Goal: Task Accomplishment & Management: Complete application form

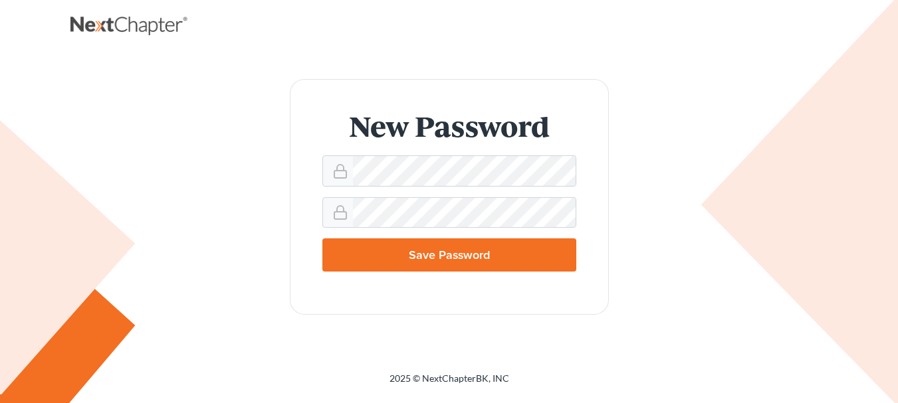
click at [538, 260] on input "Save Password" at bounding box center [449, 255] width 254 height 33
type input "Thinking..."
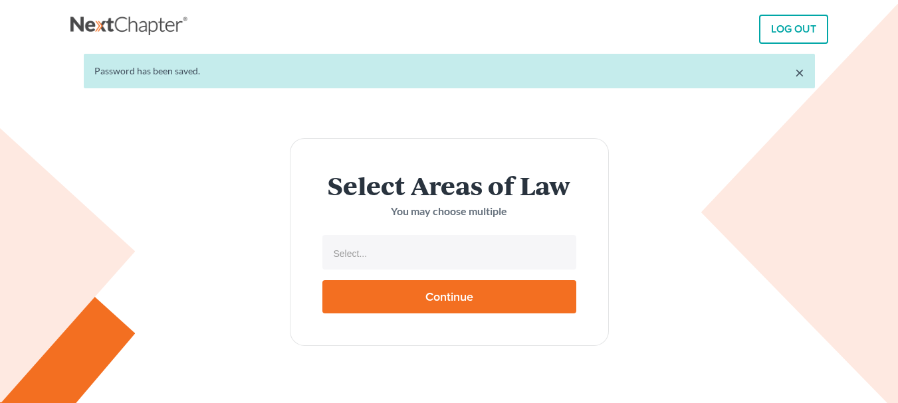
select select
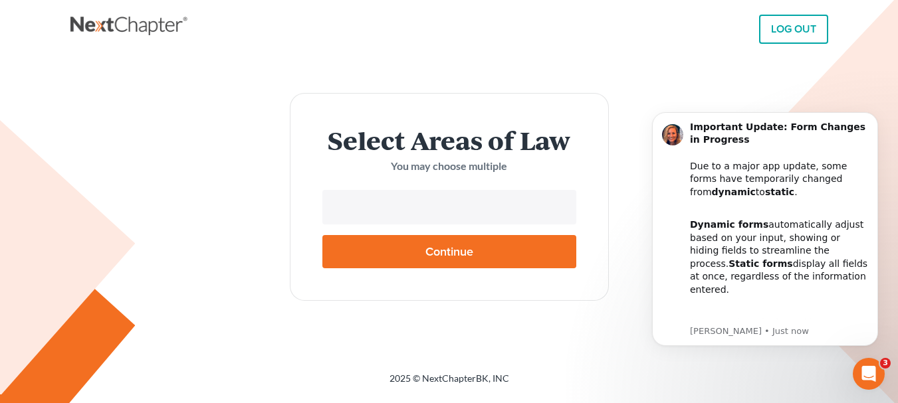
click at [409, 213] on input "text" at bounding box center [447, 209] width 235 height 20
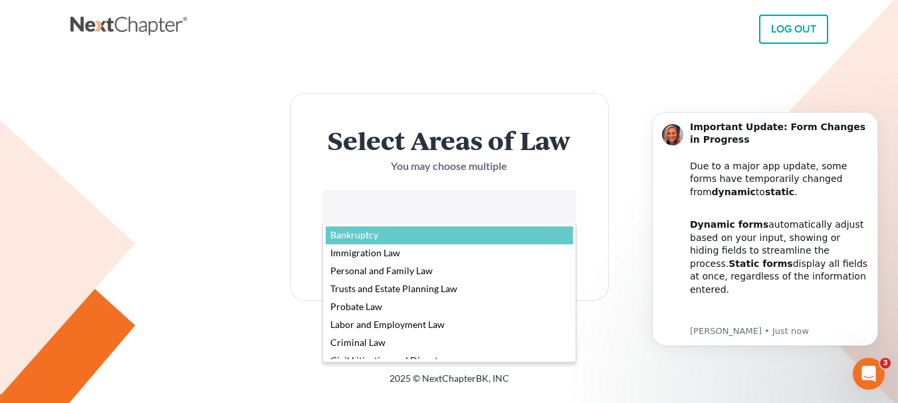
select select "4556"
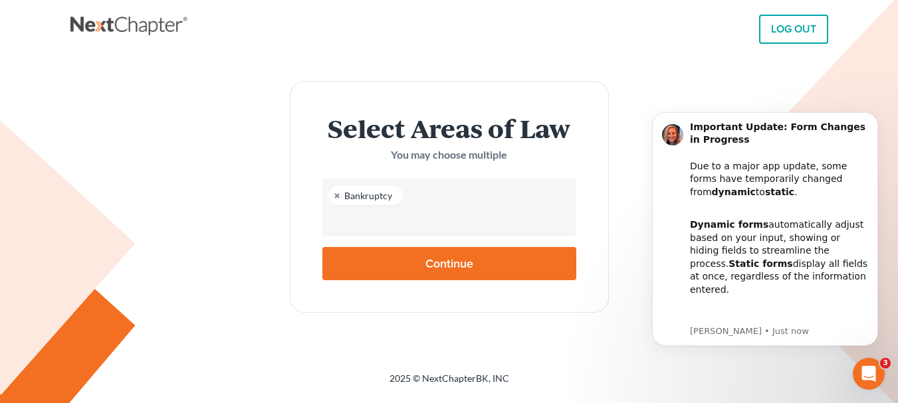
click at [464, 234] on ul "Bankruptcy" at bounding box center [449, 208] width 254 height 58
click at [466, 260] on input "Continue" at bounding box center [449, 263] width 254 height 33
type input "Thinking..."
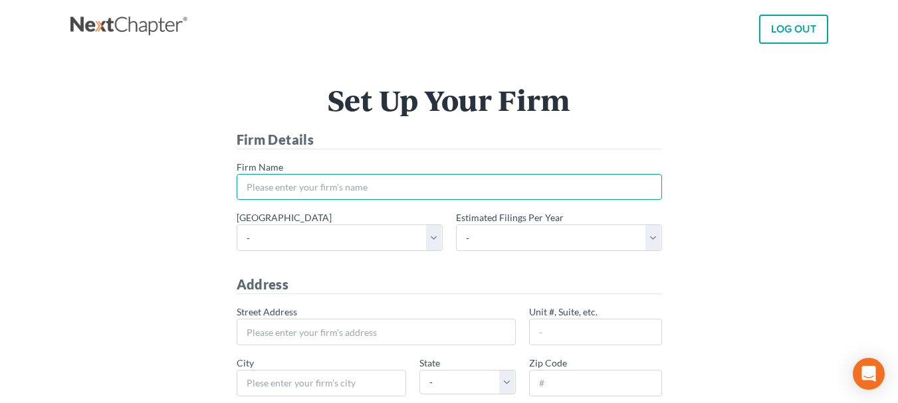
click at [391, 192] on input "* Firm Name" at bounding box center [449, 187] width 425 height 27
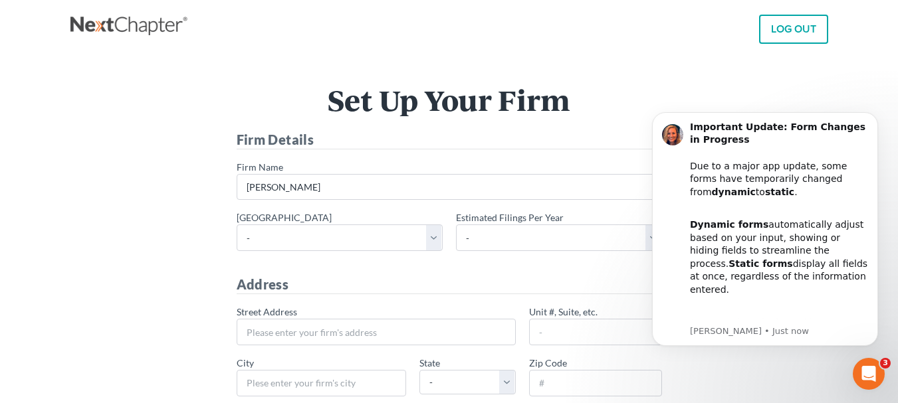
click at [469, 134] on h4 "Firm Details" at bounding box center [449, 139] width 425 height 19
click at [339, 185] on input "Lauro" at bounding box center [449, 187] width 425 height 27
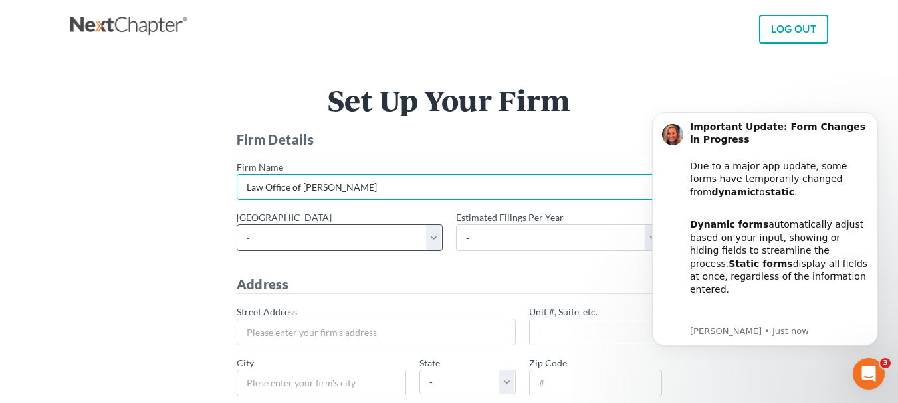
type input "Law Office of [PERSON_NAME]"
click at [433, 237] on select "- Alabama - Middle Alabama - Northern Alabama - Southern Alaska Arizona Arkansa…" at bounding box center [340, 238] width 206 height 27
select select "13"
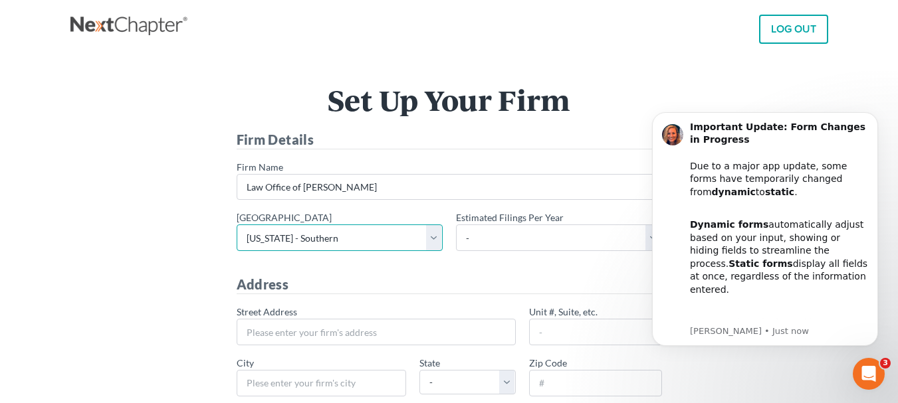
click at [237, 225] on select "- Alabama - Middle Alabama - Northern Alabama - Southern Alaska Arizona Arkansa…" at bounding box center [340, 238] width 206 height 27
click at [643, 239] on body "Important Update: Form Changes in Progress Due to a major app update, some form…" at bounding box center [764, 230] width 255 height 264
click at [646, 237] on body "Important Update: Form Changes in Progress Due to a major app update, some form…" at bounding box center [764, 230] width 255 height 264
click at [472, 242] on select "- 1-10 11-50 50+" at bounding box center [559, 238] width 206 height 27
select select "10"
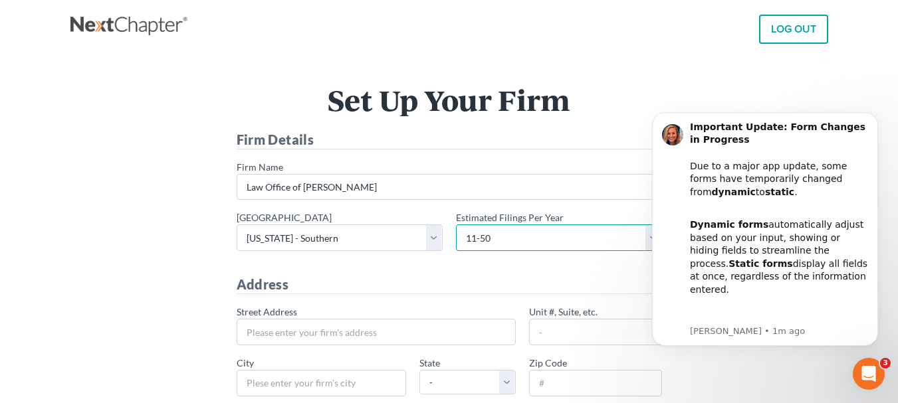
click at [456, 225] on select "- 1-10 11-50 50+" at bounding box center [559, 238] width 206 height 27
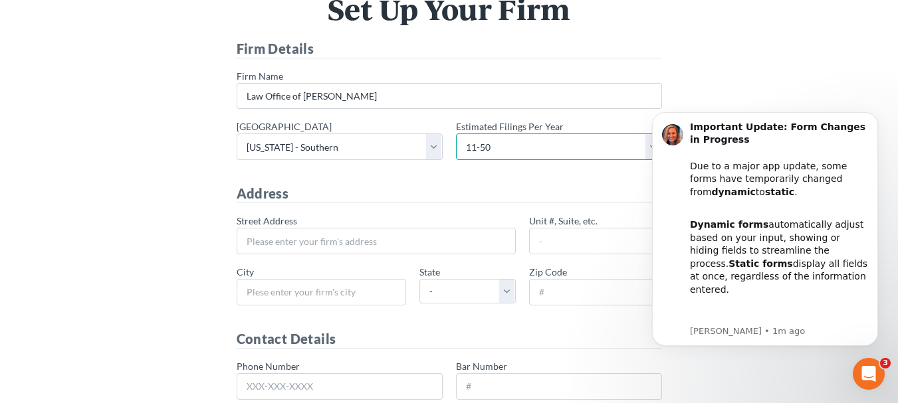
scroll to position [98, 0]
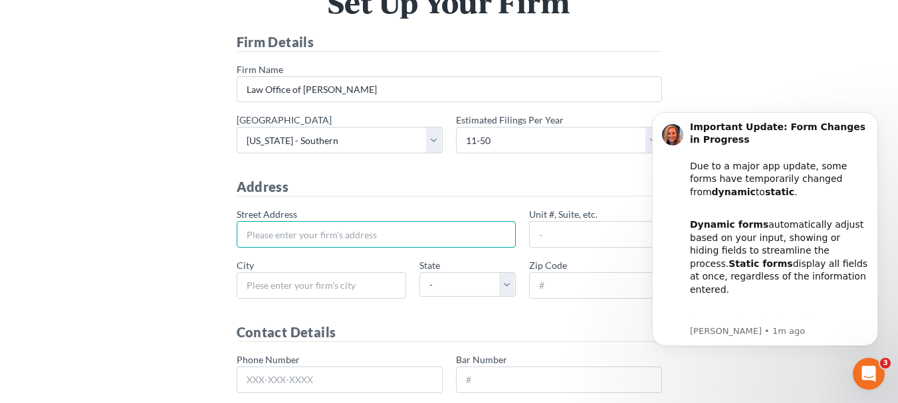
click at [350, 236] on input "* Street Address" at bounding box center [376, 234] width 279 height 27
type input "15507 S. Normandie Ave"
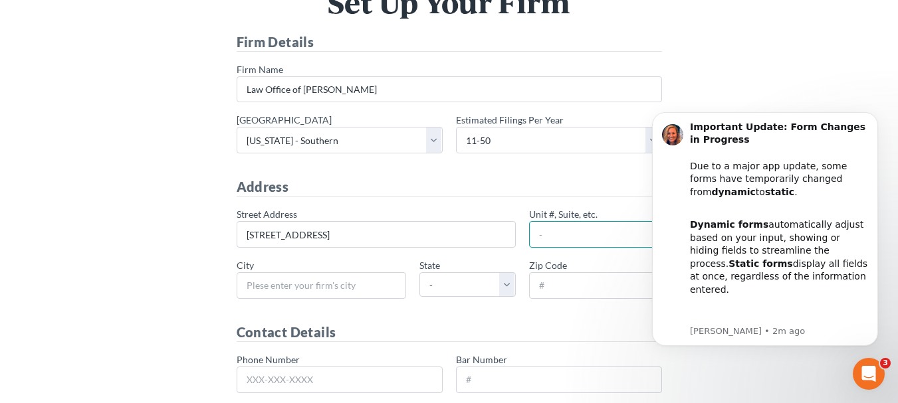
click at [561, 233] on input "Unit #, Suite, etc." at bounding box center [595, 234] width 133 height 27
type input "#147"
click at [344, 292] on input "* City" at bounding box center [321, 285] width 169 height 27
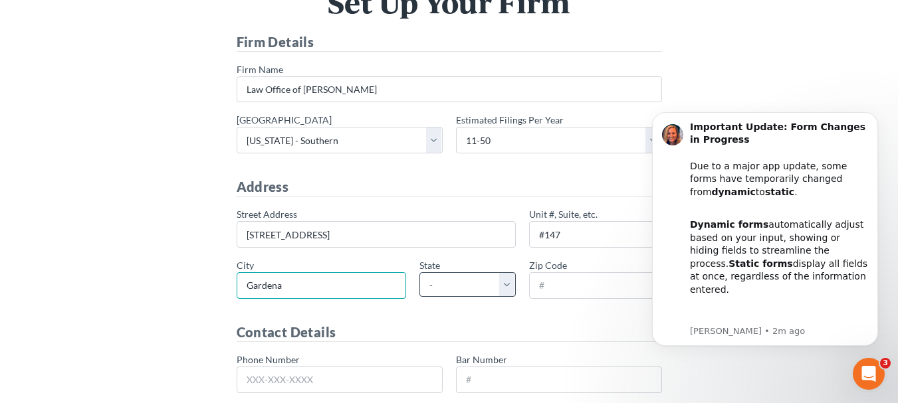
type input "Gardena"
click at [506, 283] on select "- AL AK AR AZ CA CO CT DE DC FL GA GU HI ID IL IN IA KS KY LA ME MD MA MI MN MS…" at bounding box center [467, 284] width 96 height 25
select select "CA"
click at [419, 272] on select "- AL AK AR AZ CA CO CT DE DC FL GA GU HI ID IL IN IA KS KY LA ME MD MA MI MN MS…" at bounding box center [467, 284] width 96 height 25
click at [604, 291] on input "* Zip Code" at bounding box center [595, 285] width 133 height 27
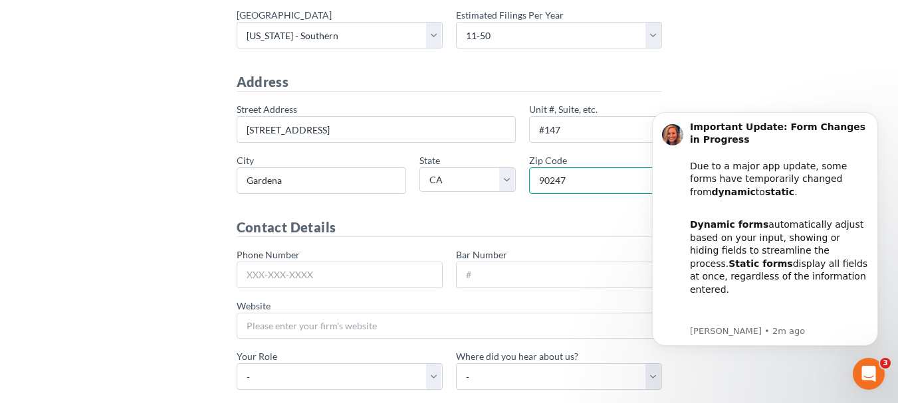
scroll to position [212, 0]
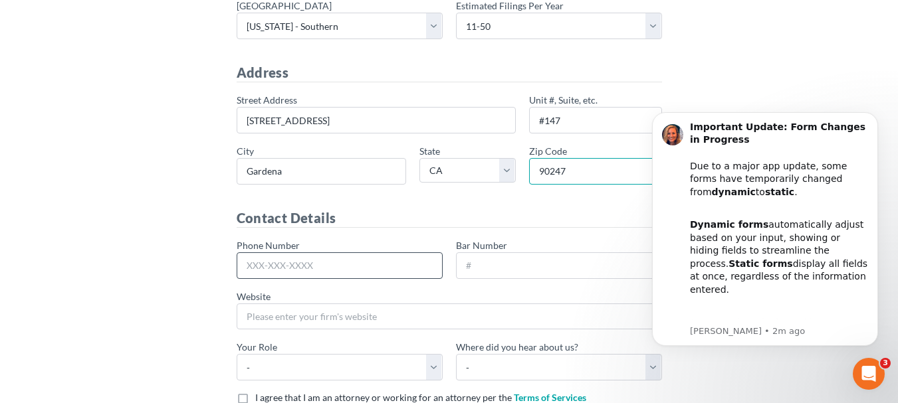
type input "90247"
click at [373, 268] on input "Phone Number" at bounding box center [340, 266] width 206 height 27
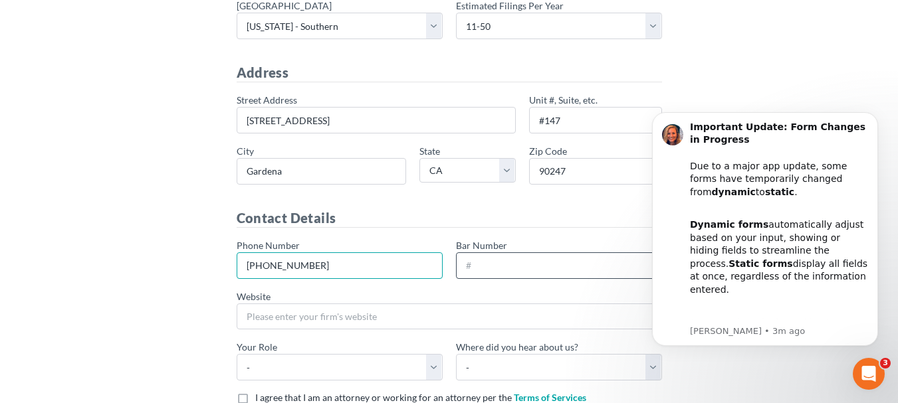
type input "310-748-0369"
click at [486, 272] on input "Bar Number" at bounding box center [559, 266] width 206 height 27
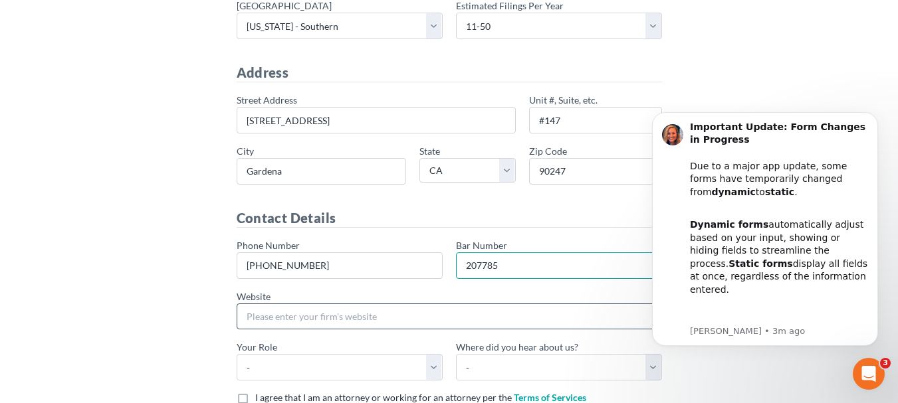
type input "207785"
click at [436, 328] on input "Website" at bounding box center [449, 317] width 425 height 27
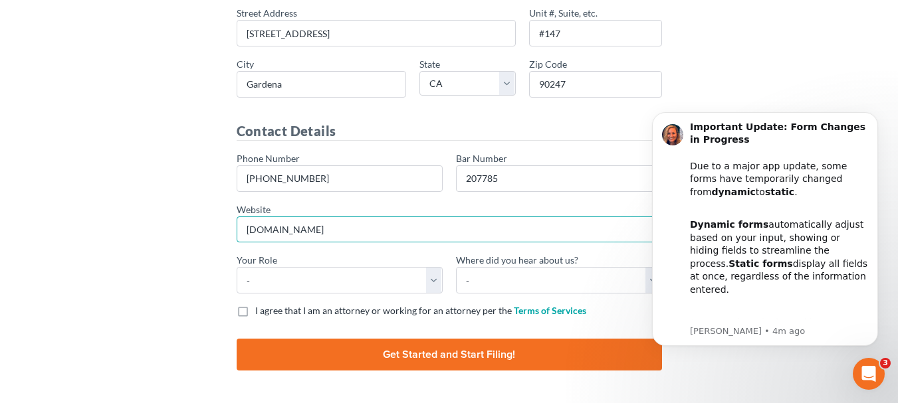
scroll to position [307, 0]
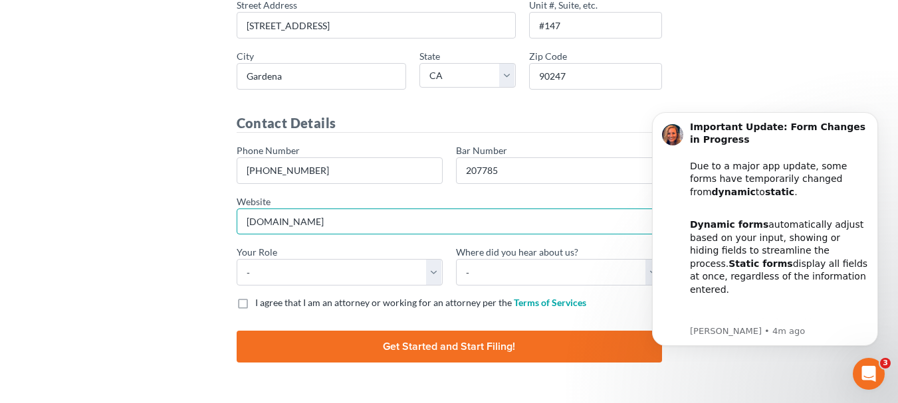
drag, startPoint x: 902, startPoint y: 265, endPoint x: 258, endPoint y: 221, distance: 646.0
type input "bautistalawusa.com"
click at [433, 271] on select "- Attorney Paralegal Assistant" at bounding box center [340, 272] width 206 height 27
select select "attorney"
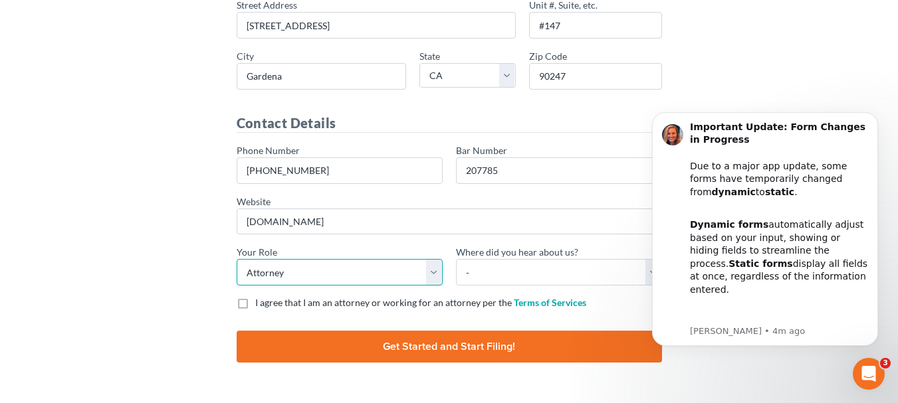
click at [237, 259] on select "- Attorney Paralegal Assistant" at bounding box center [340, 272] width 206 height 27
click at [643, 277] on body "Important Update: Form Changes in Progress Due to a major app update, some form…" at bounding box center [764, 230] width 255 height 264
click at [643, 271] on body "Important Update: Form Changes in Progress Due to a major app update, some form…" at bounding box center [764, 230] width 255 height 264
click at [645, 271] on body "Important Update: Form Changes in Progress Due to a major app update, some form…" at bounding box center [764, 230] width 255 height 264
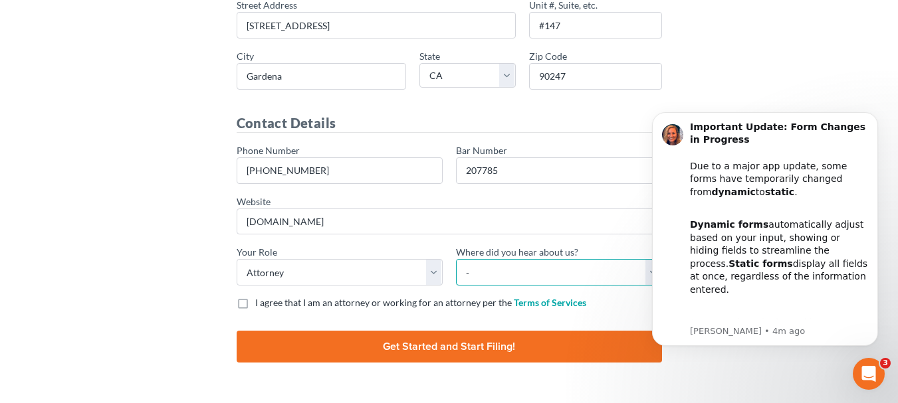
click at [466, 274] on select "- Bar association Capterra Clio Email Facebook Google Word of mouth Other" at bounding box center [559, 272] width 206 height 27
select select "Google"
click at [456, 259] on select "- Bar association Capterra Clio Email Facebook Google Word of mouth Other" at bounding box center [559, 272] width 206 height 27
click at [255, 304] on label "I agree that I am an attorney or working for an attorney per the Terms of Servi…" at bounding box center [420, 302] width 331 height 13
click at [260, 304] on input "I agree that I am an attorney or working for an attorney per the Terms of Servi…" at bounding box center [264, 300] width 9 height 9
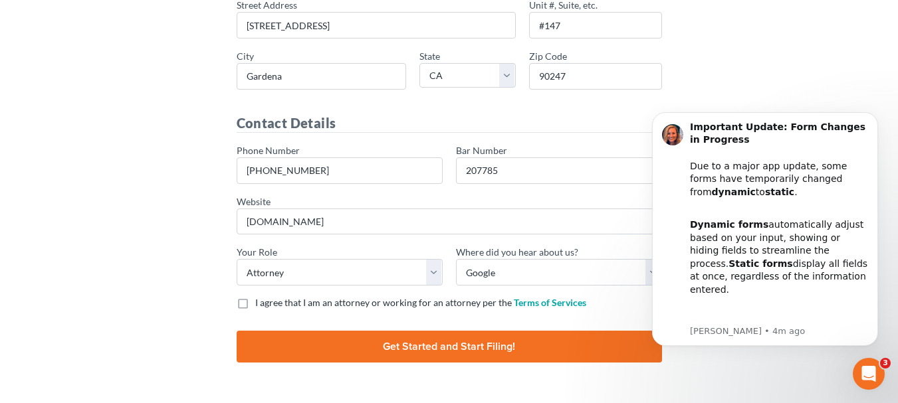
checkbox input "true"
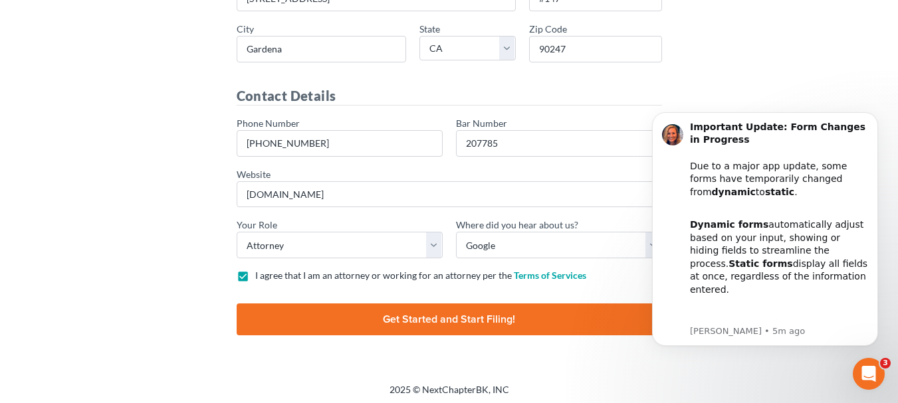
scroll to position [337, 0]
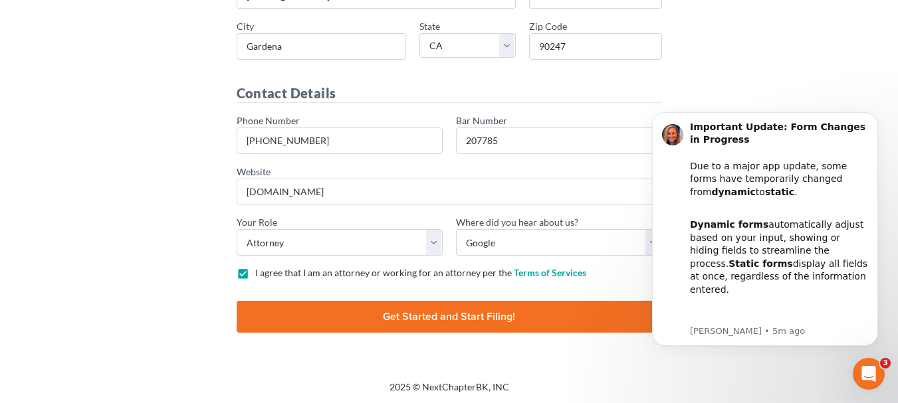
click at [525, 314] on input "Finish and Start Filing!" at bounding box center [449, 317] width 425 height 32
type input "Thinking..."
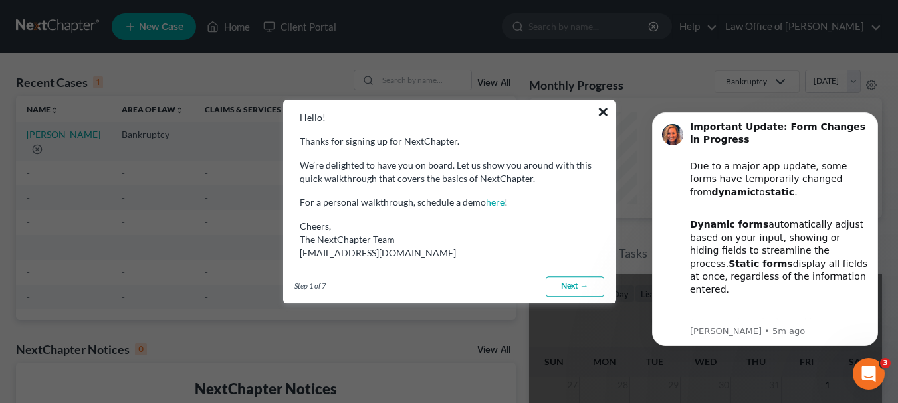
click at [599, 110] on button "×" at bounding box center [603, 111] width 13 height 21
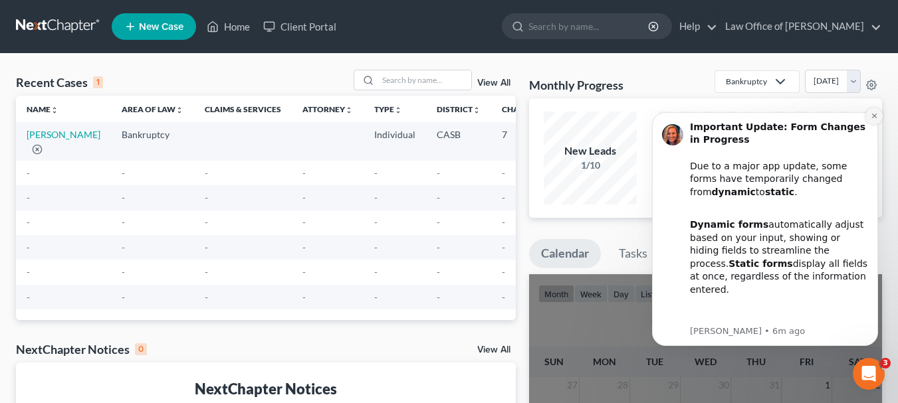
click at [870, 115] on icon "Dismiss notification" at bounding box center [873, 115] width 7 height 7
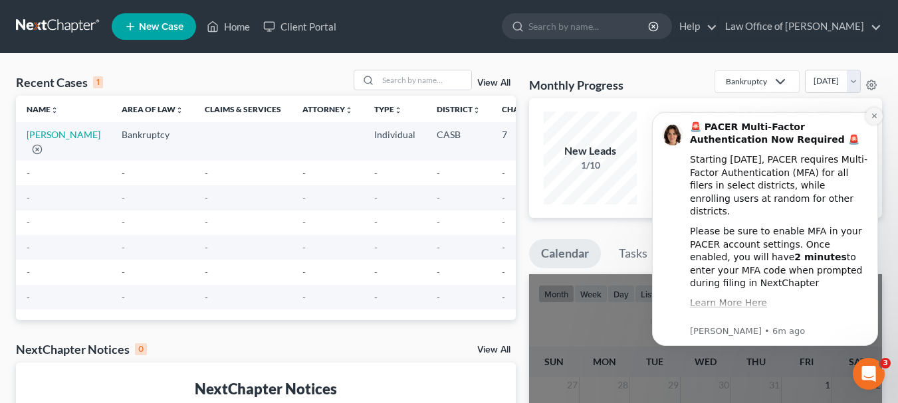
click at [872, 114] on icon "Dismiss notification" at bounding box center [873, 116] width 5 height 5
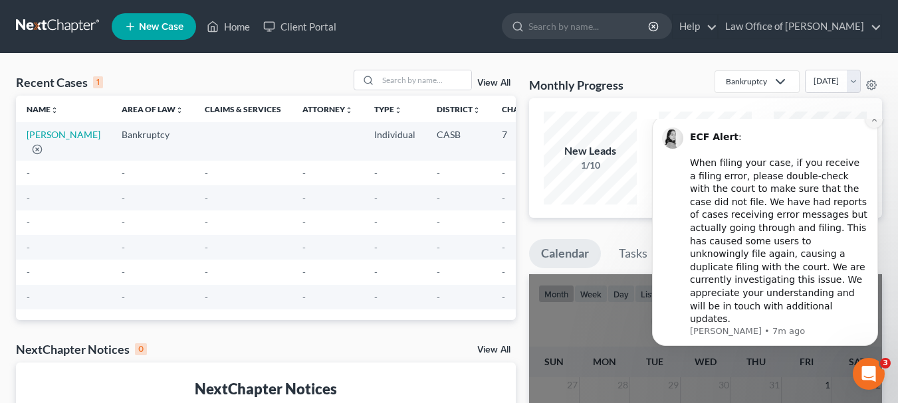
click at [871, 123] on icon "Dismiss notification" at bounding box center [873, 119] width 7 height 7
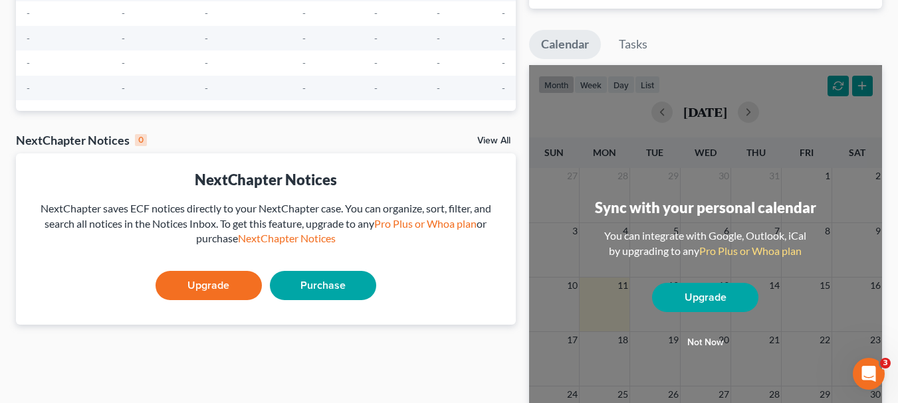
scroll to position [221, 0]
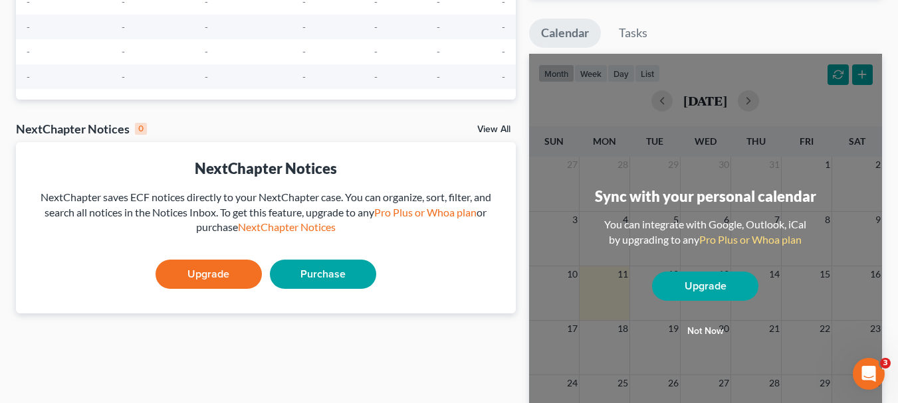
click at [706, 328] on button "Not now" at bounding box center [705, 331] width 106 height 27
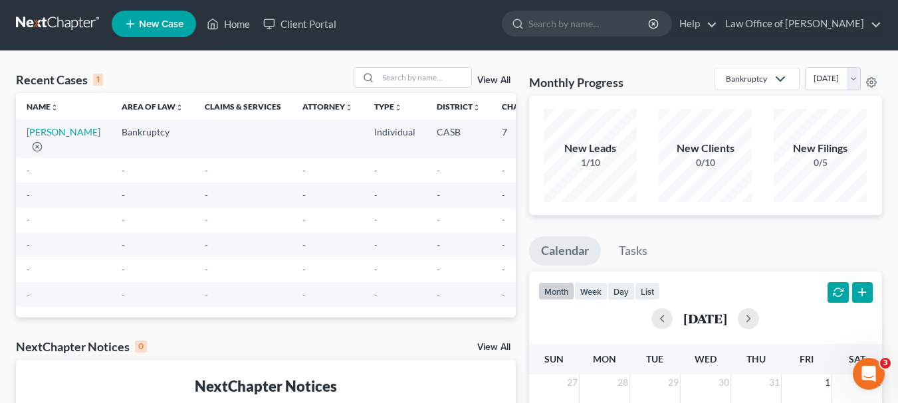
scroll to position [0, 0]
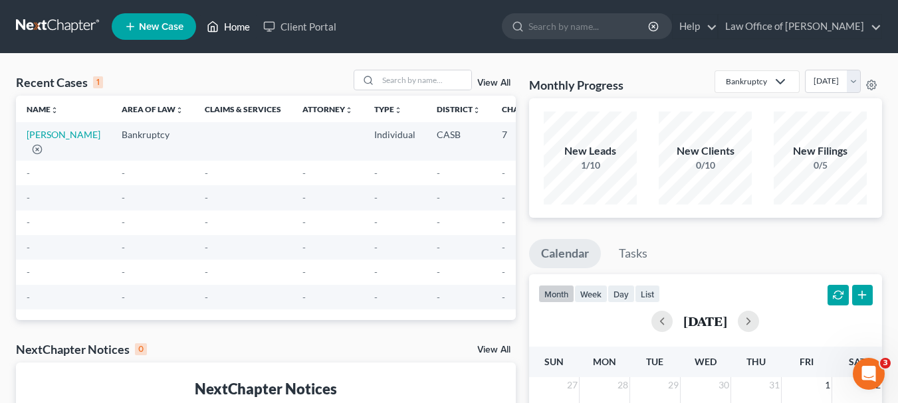
click at [229, 23] on link "Home" at bounding box center [228, 27] width 56 height 24
click at [299, 24] on link "Client Portal" at bounding box center [299, 27] width 86 height 24
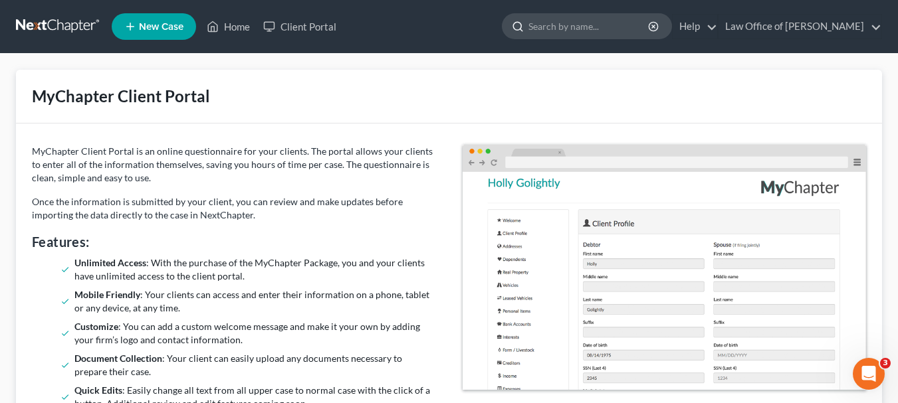
click at [550, 26] on input "search" at bounding box center [589, 26] width 122 height 25
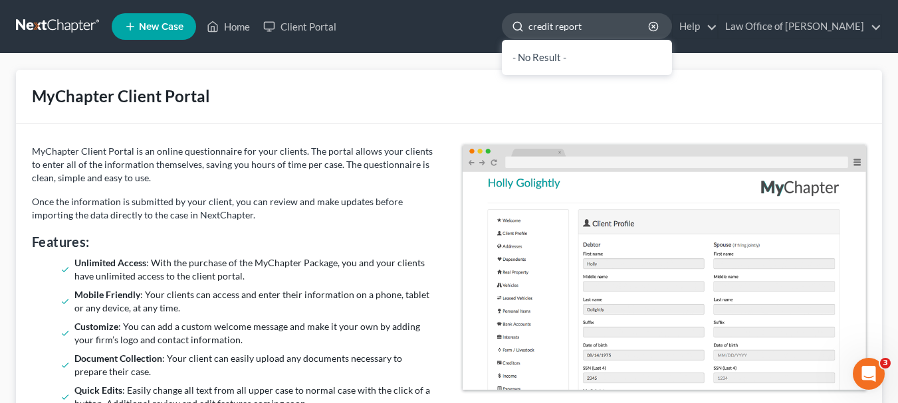
type input "credit reports"
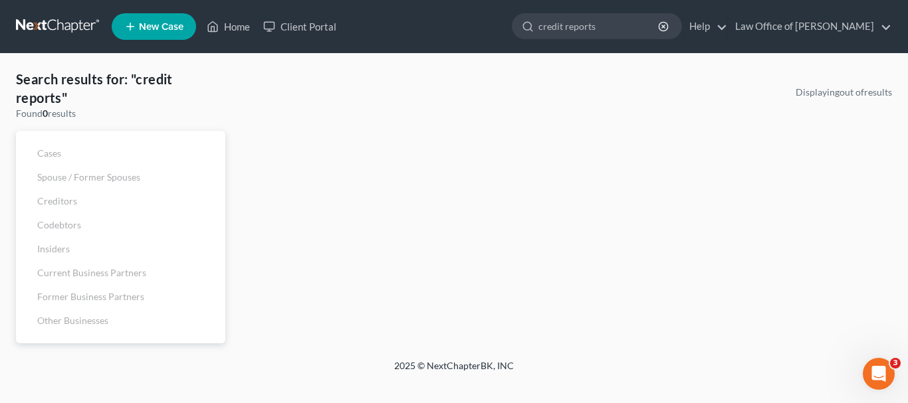
click at [65, 19] on link at bounding box center [58, 27] width 85 height 24
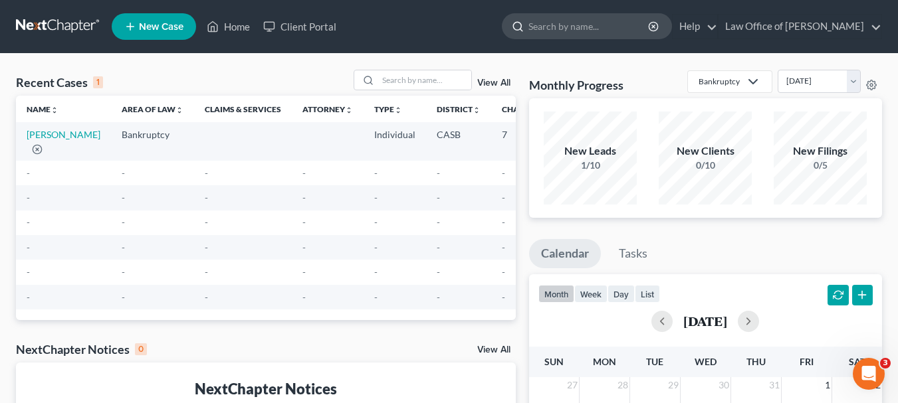
click at [554, 31] on input "search" at bounding box center [589, 26] width 122 height 25
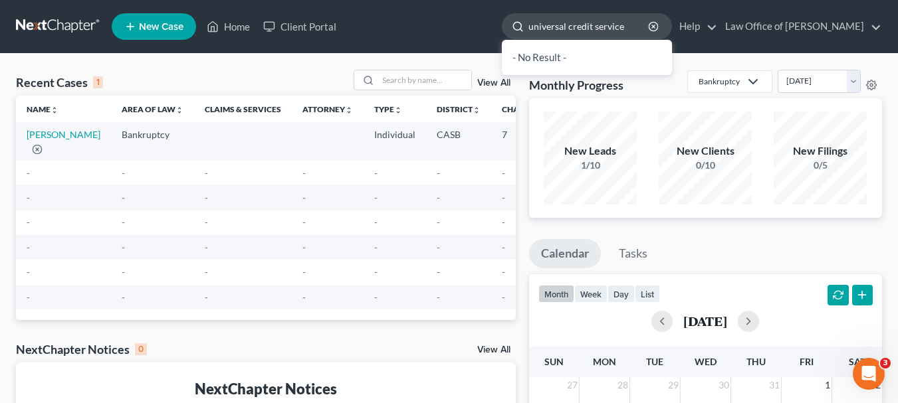
type input "universal credit services"
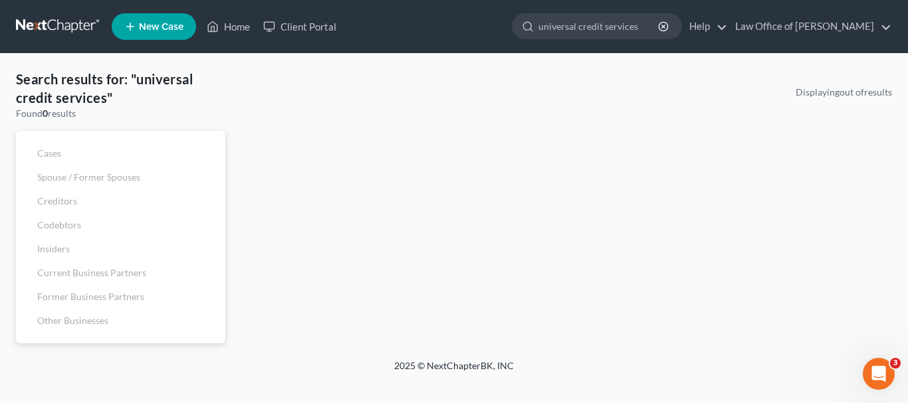
click at [84, 22] on link at bounding box center [58, 27] width 85 height 24
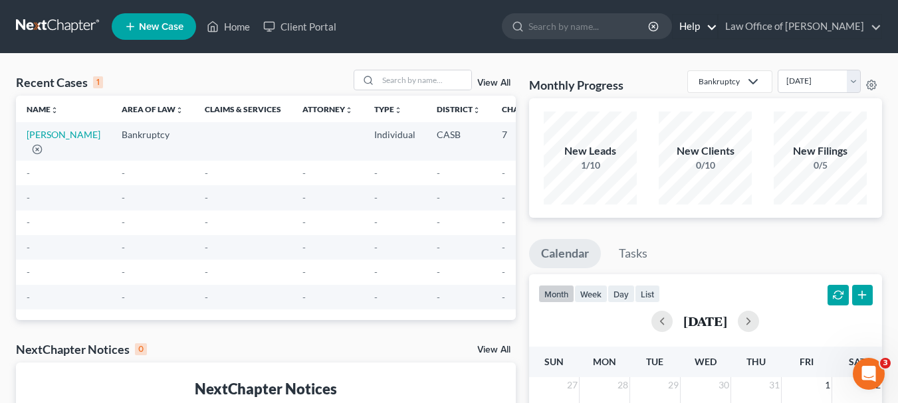
click at [717, 28] on link "Help" at bounding box center [694, 27] width 45 height 24
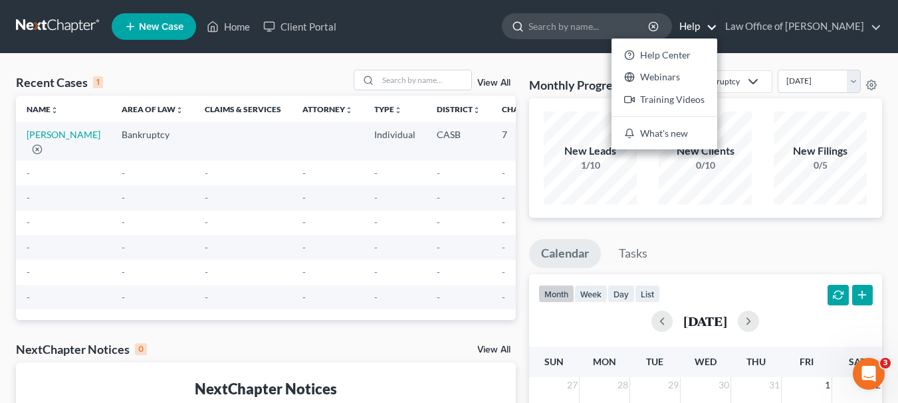
click at [614, 28] on input "search" at bounding box center [589, 26] width 122 height 25
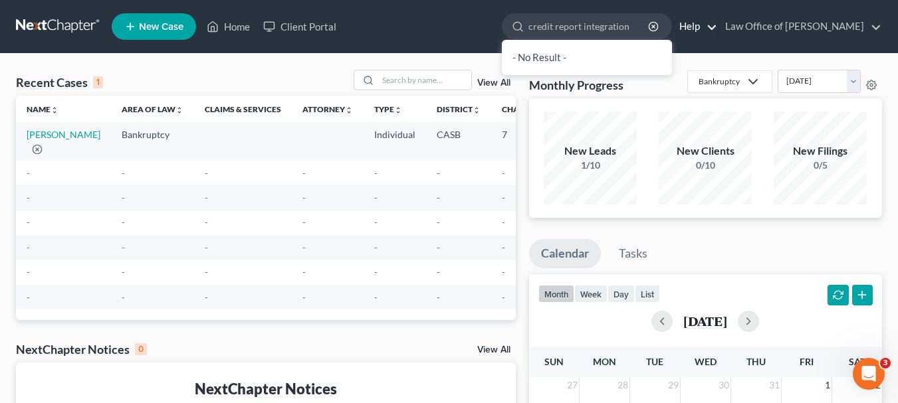
type input "credit report integration"
click at [714, 25] on link "Help" at bounding box center [694, 27] width 45 height 24
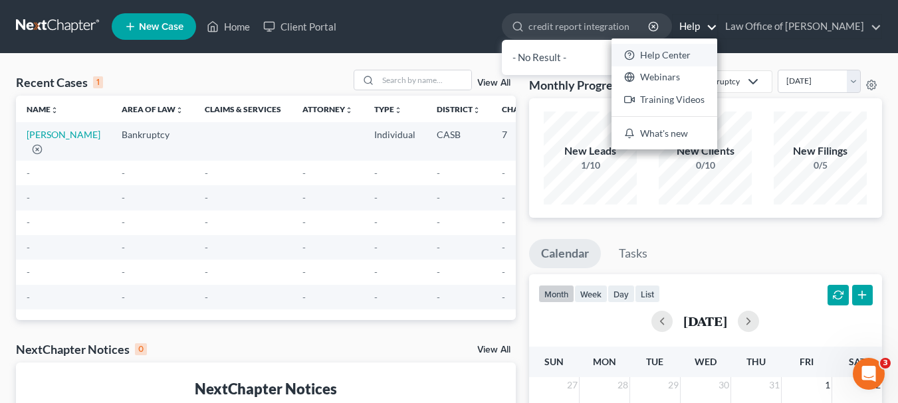
click at [692, 54] on link "Help Center" at bounding box center [664, 55] width 106 height 23
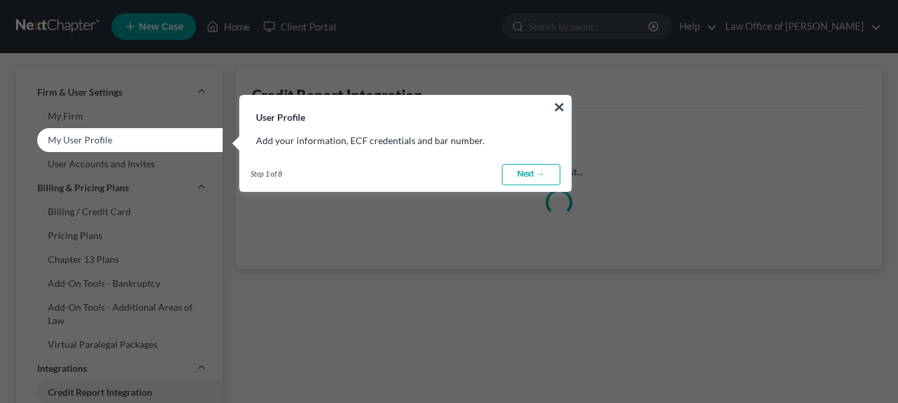
select select "4"
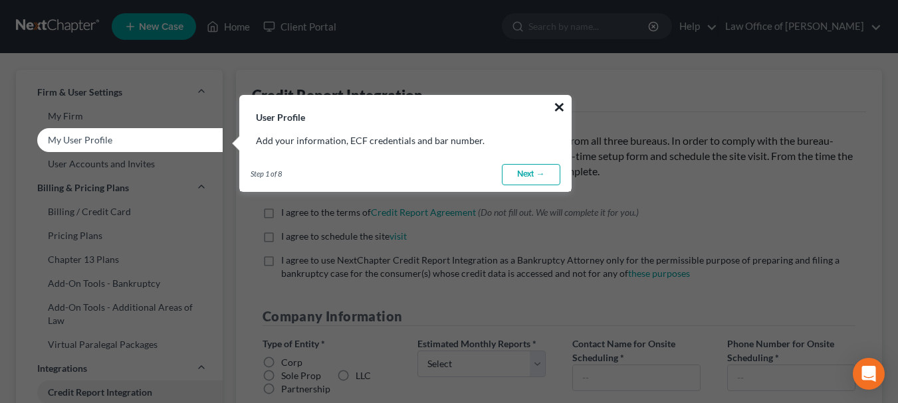
click at [560, 106] on button "×" at bounding box center [559, 106] width 13 height 21
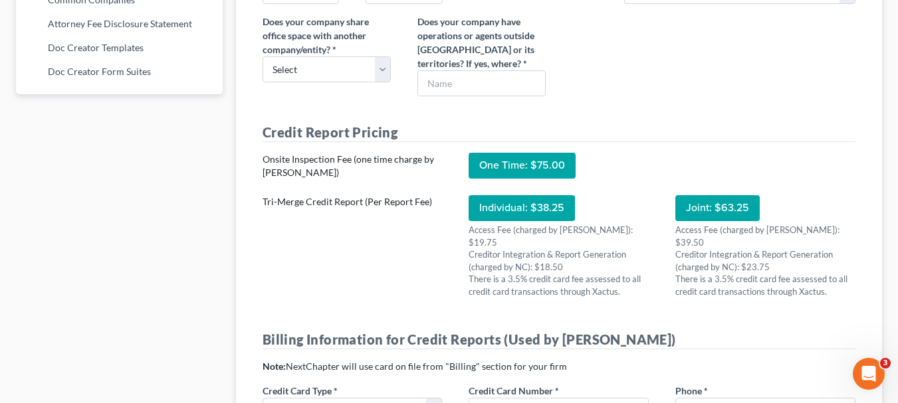
scroll to position [934, 0]
